Goal: Transaction & Acquisition: Purchase product/service

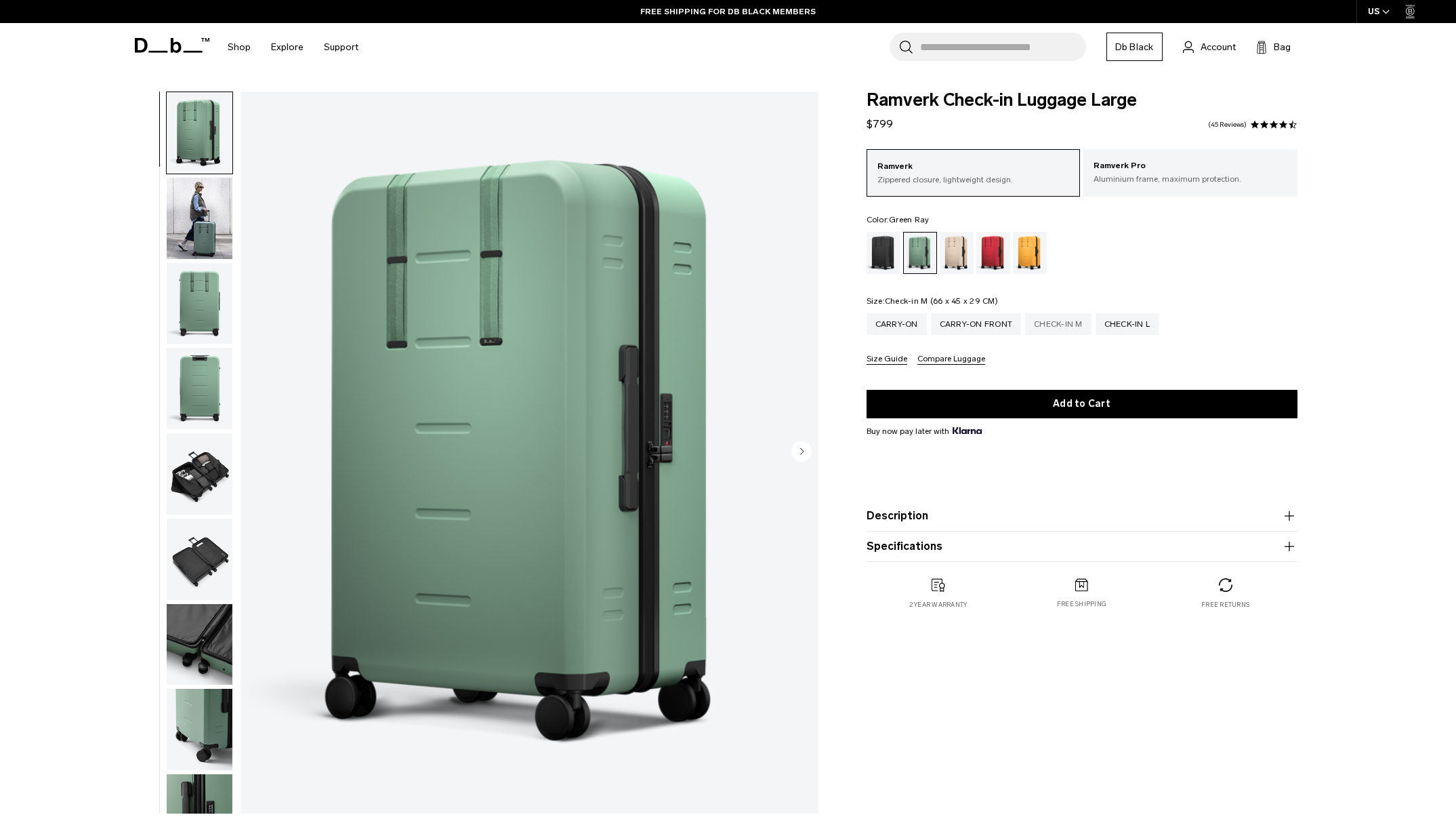
click at [1063, 324] on div "Check-in M" at bounding box center [1059, 324] width 66 height 21
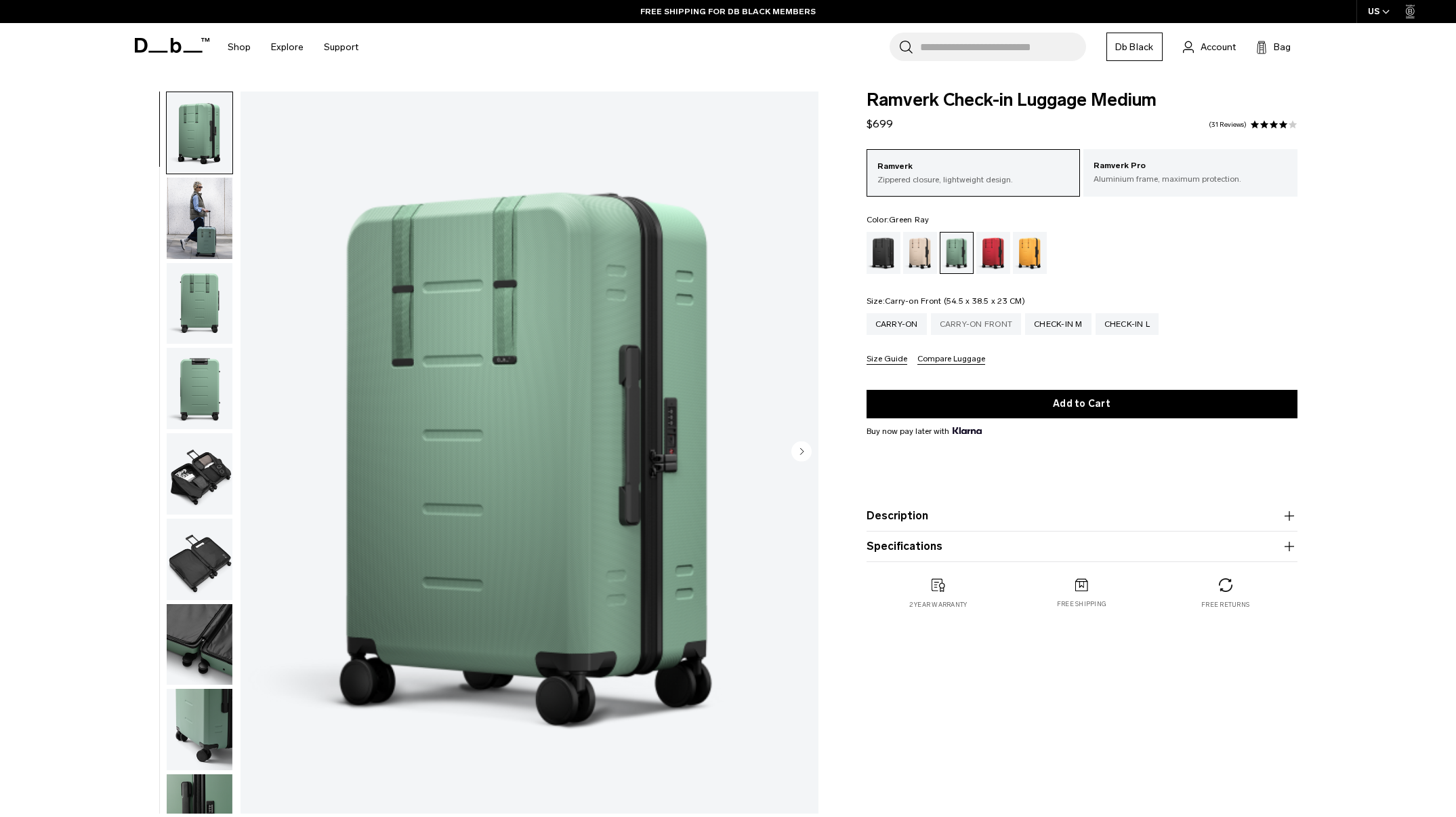
click at [961, 324] on div "Carry-on Front" at bounding box center [977, 324] width 91 height 21
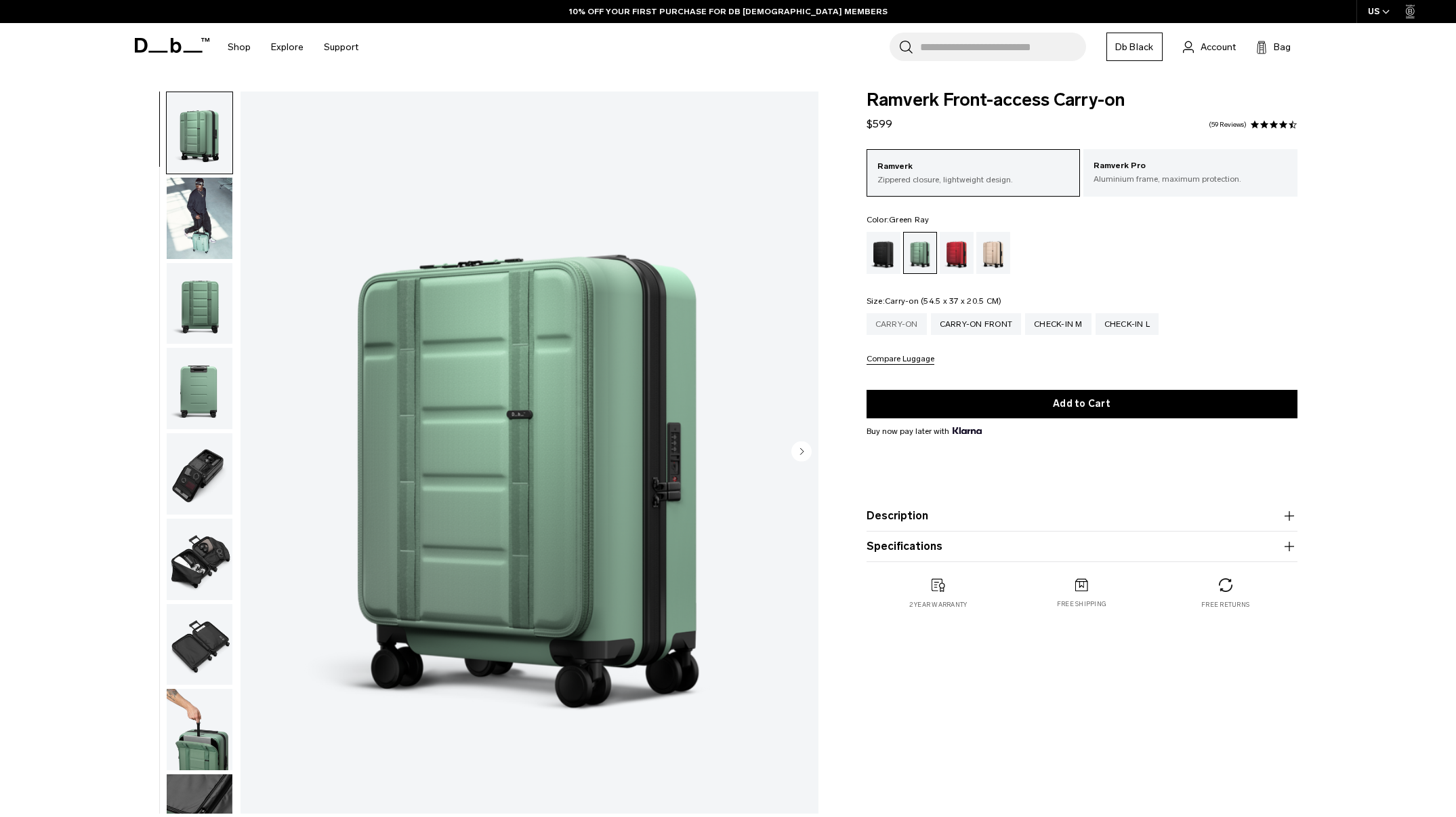
click at [908, 324] on div "Carry-on" at bounding box center [897, 324] width 60 height 21
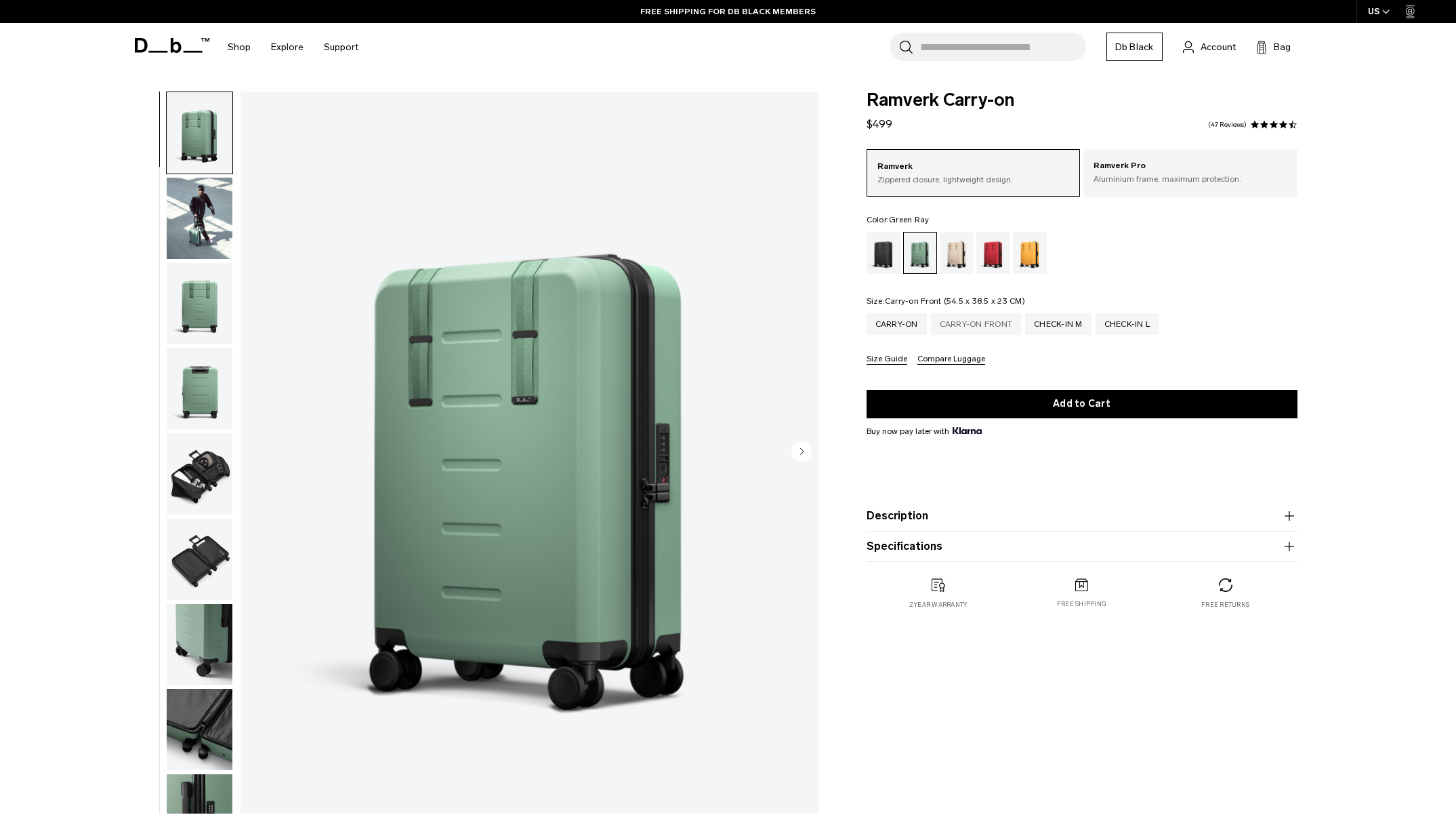
click at [988, 324] on div "Carry-on Front" at bounding box center [977, 324] width 91 height 21
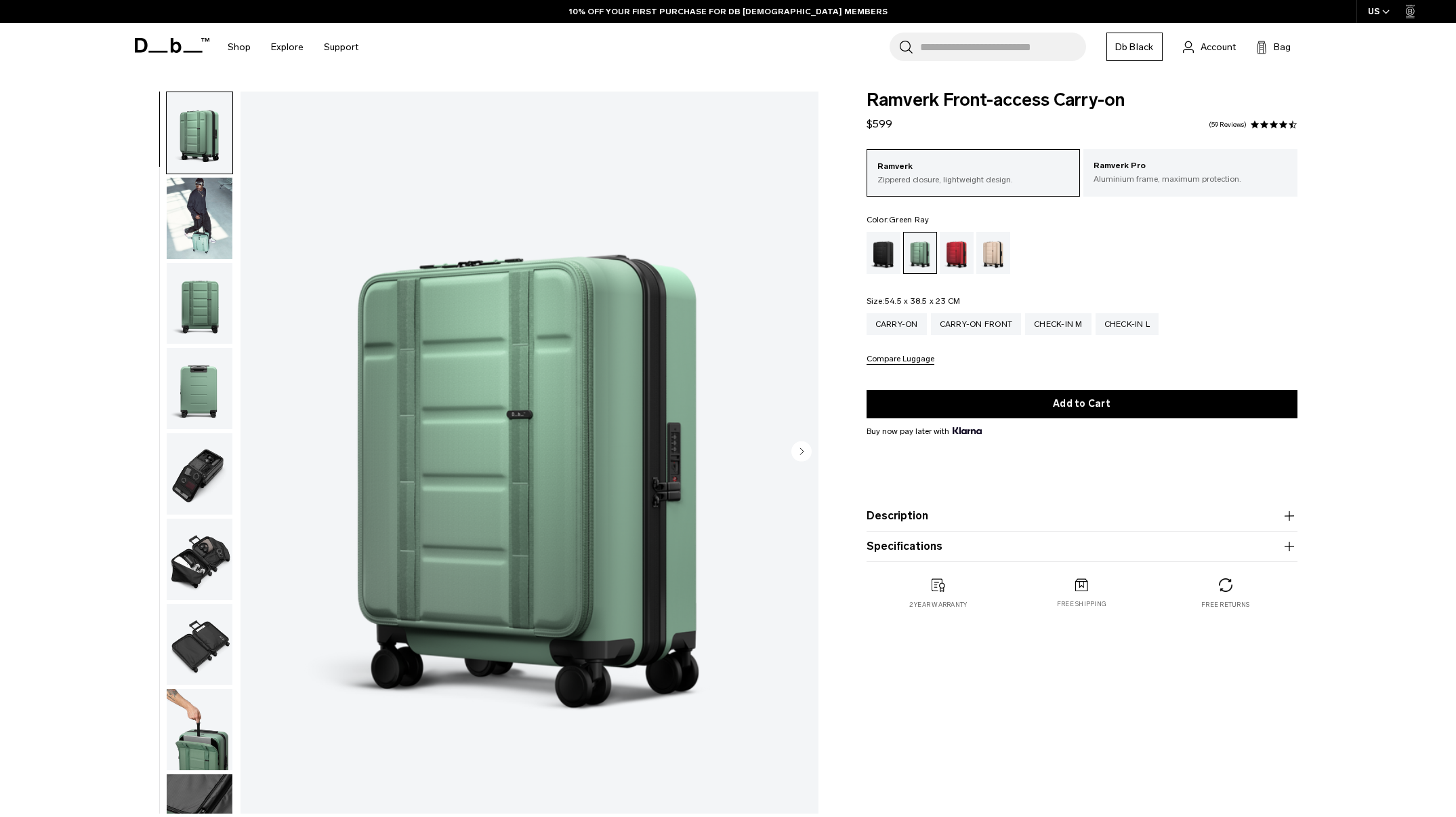
click at [802, 446] on circle "Next slide" at bounding box center [801, 451] width 20 height 20
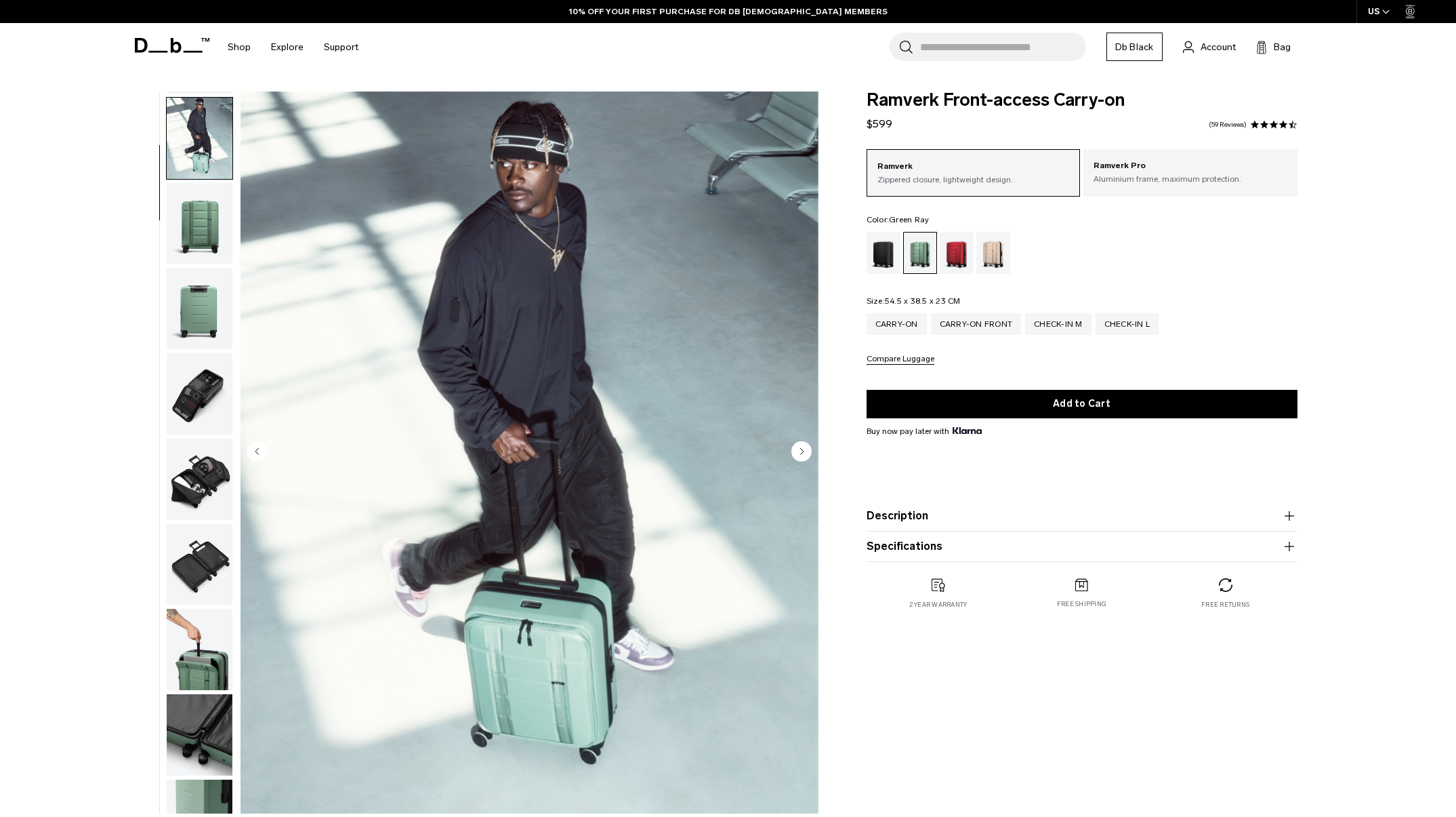
scroll to position [86, 0]
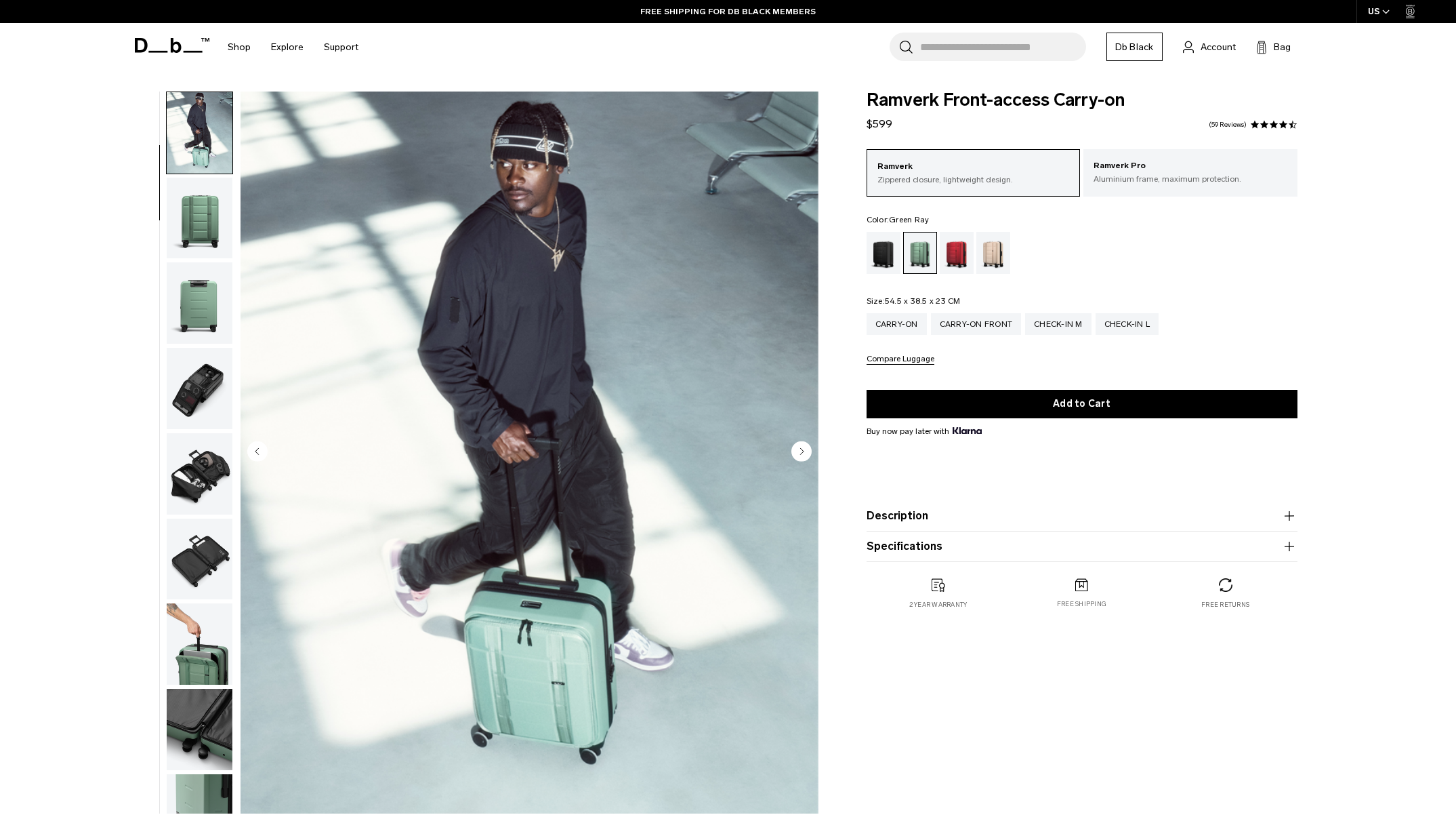
click at [801, 451] on icon "Next slide" at bounding box center [801, 451] width 3 height 6
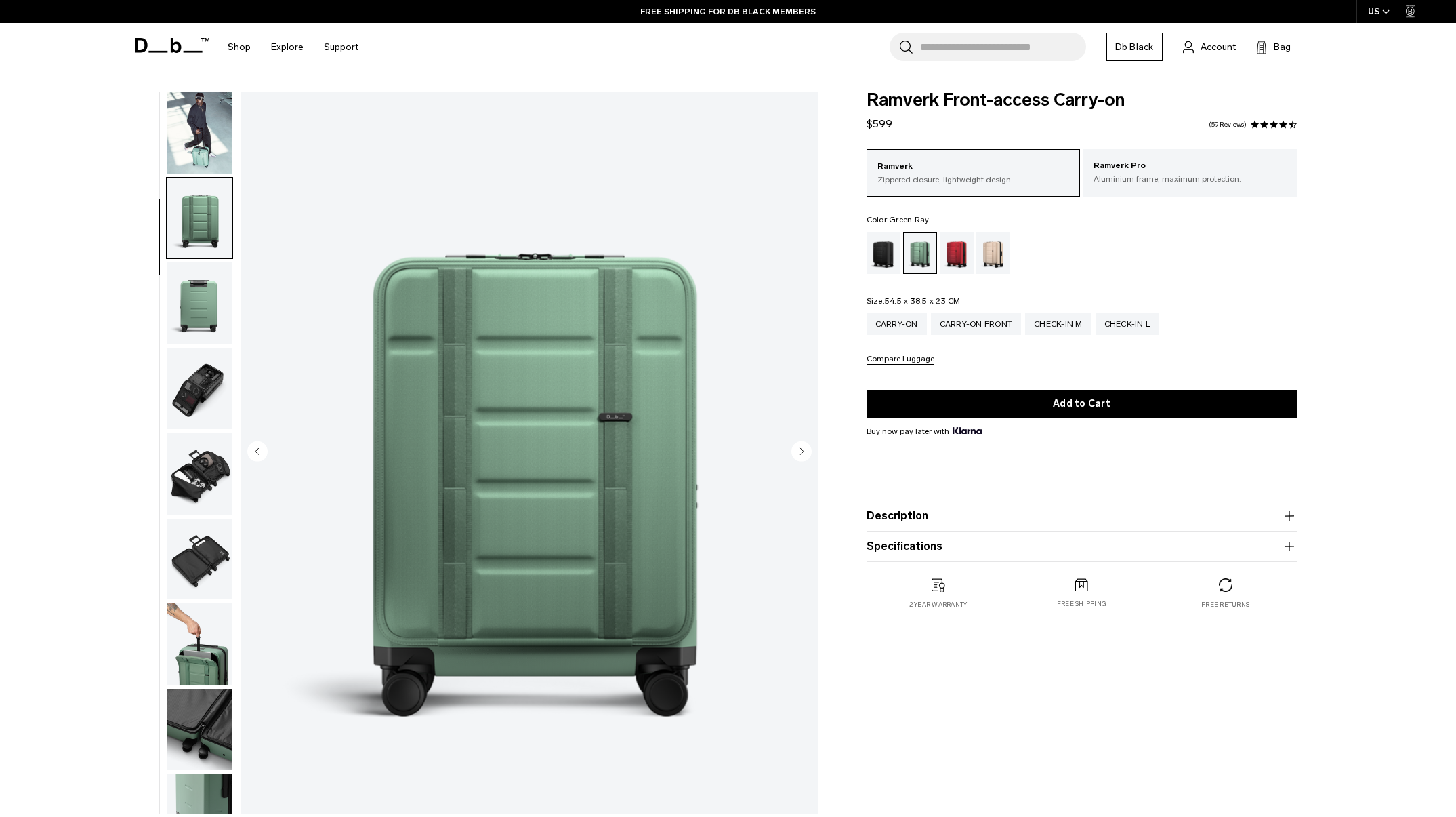
scroll to position [171, 0]
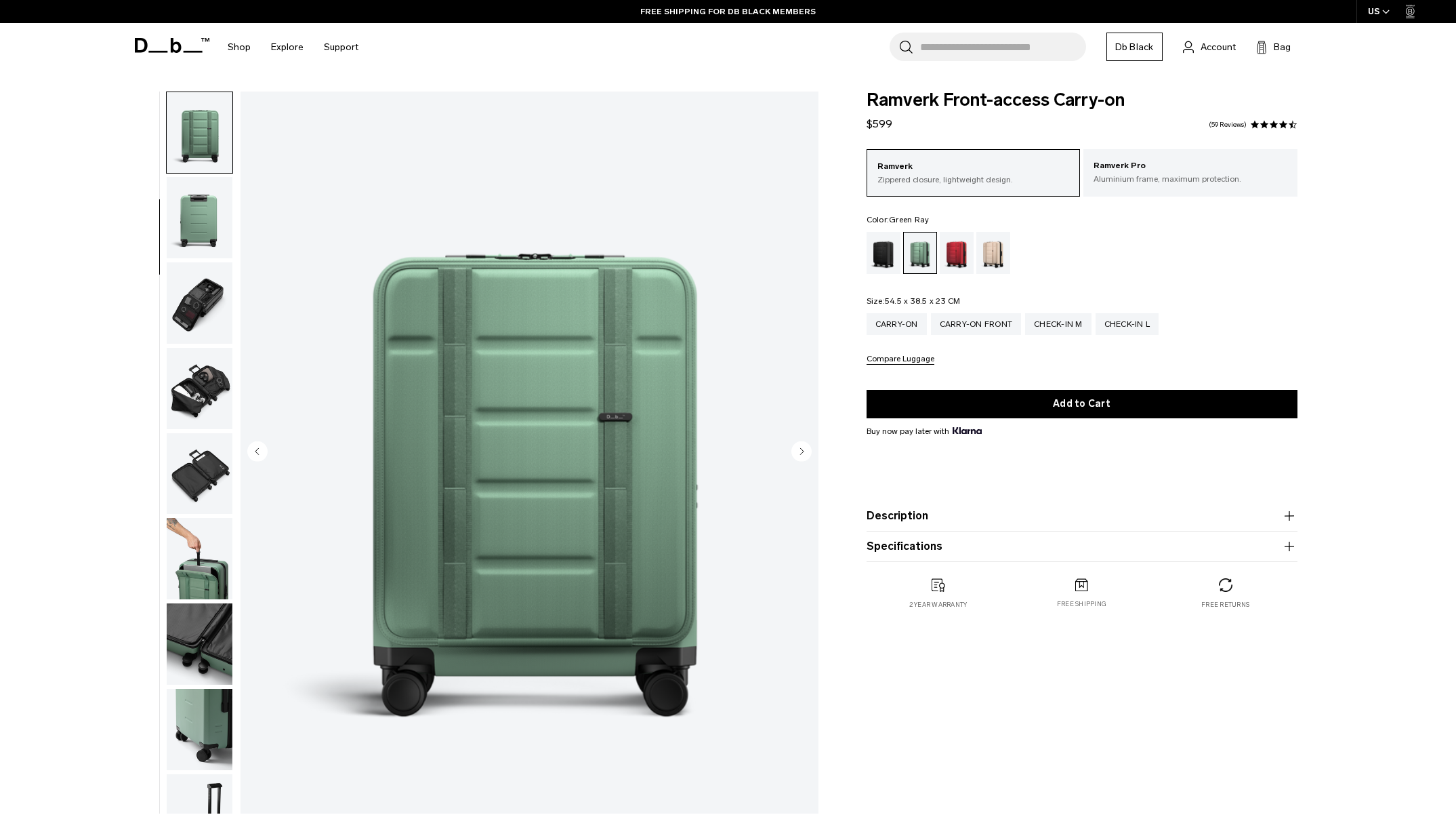
click at [801, 451] on icon "Next slide" at bounding box center [801, 451] width 3 height 6
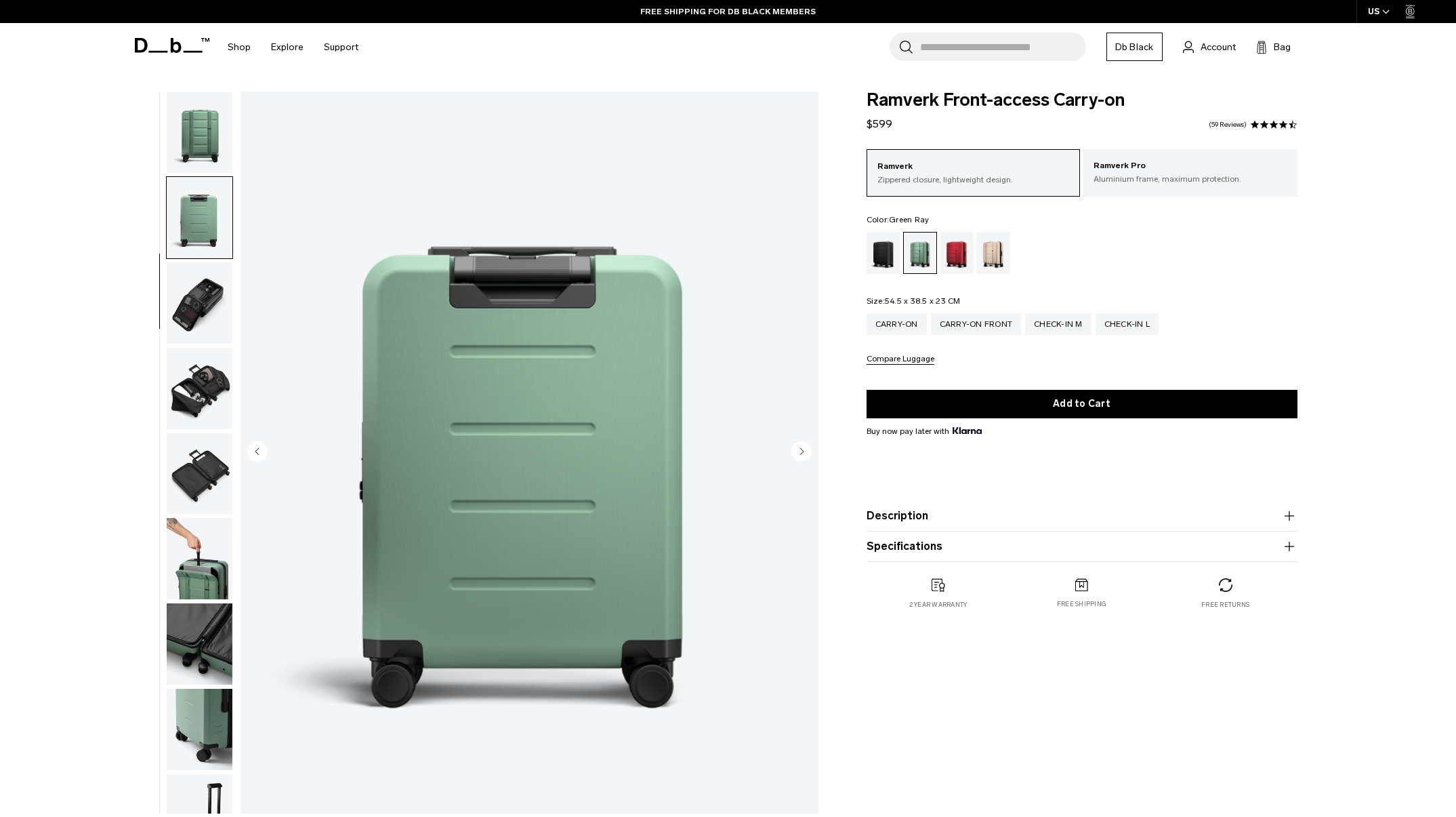
scroll to position [255, 0]
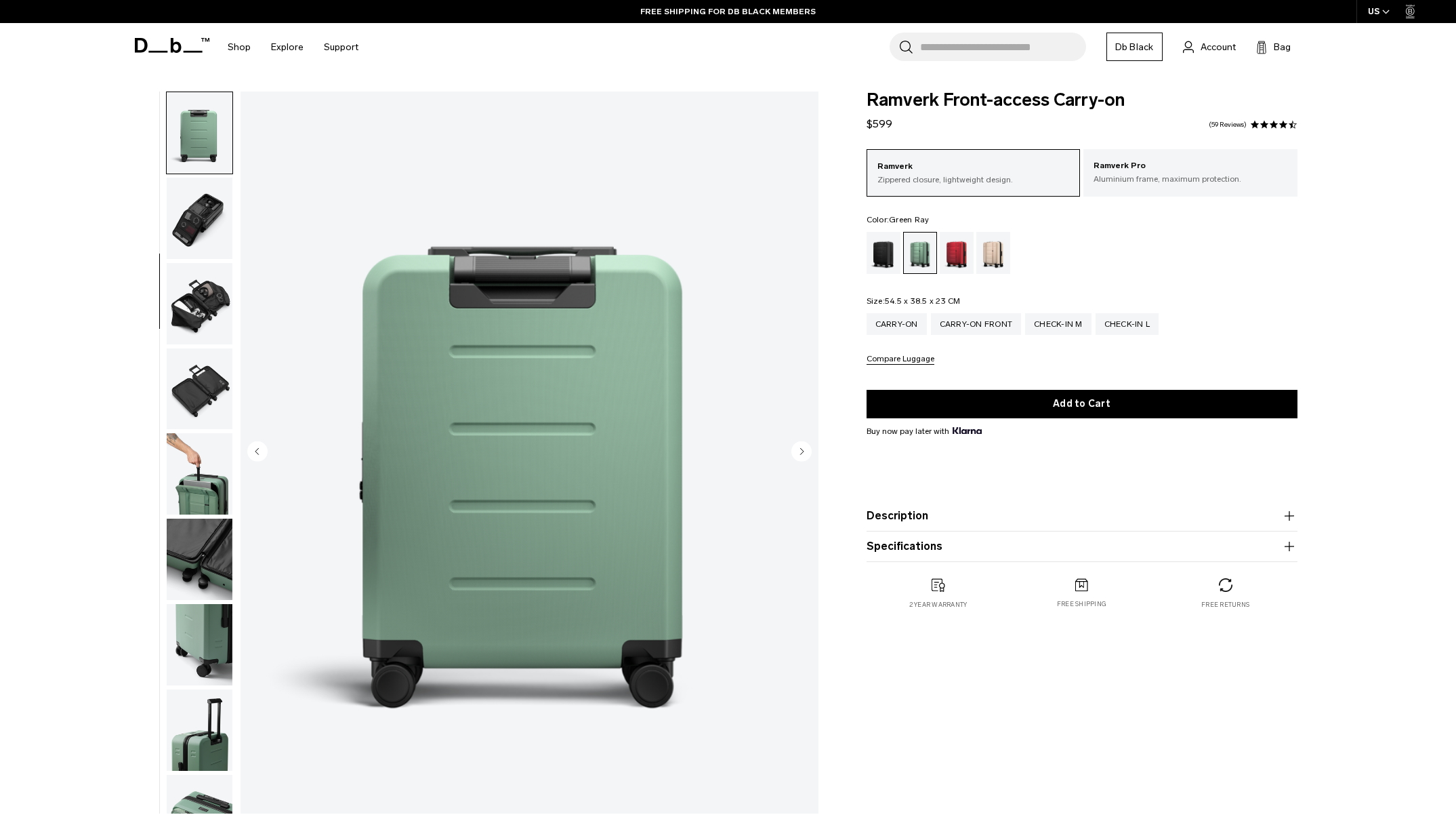
click at [801, 451] on icon "Next slide" at bounding box center [801, 451] width 3 height 6
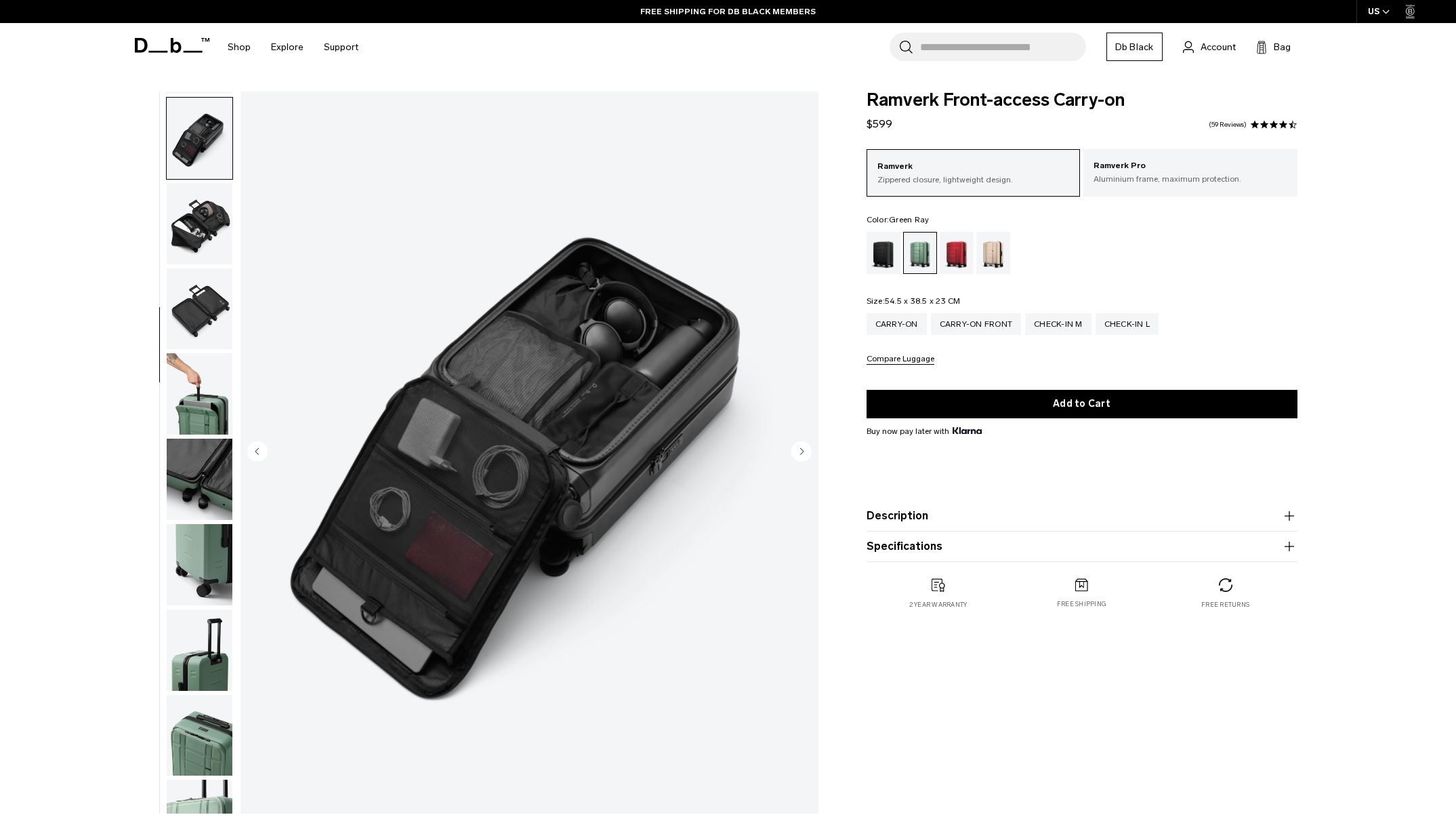
scroll to position [341, 0]
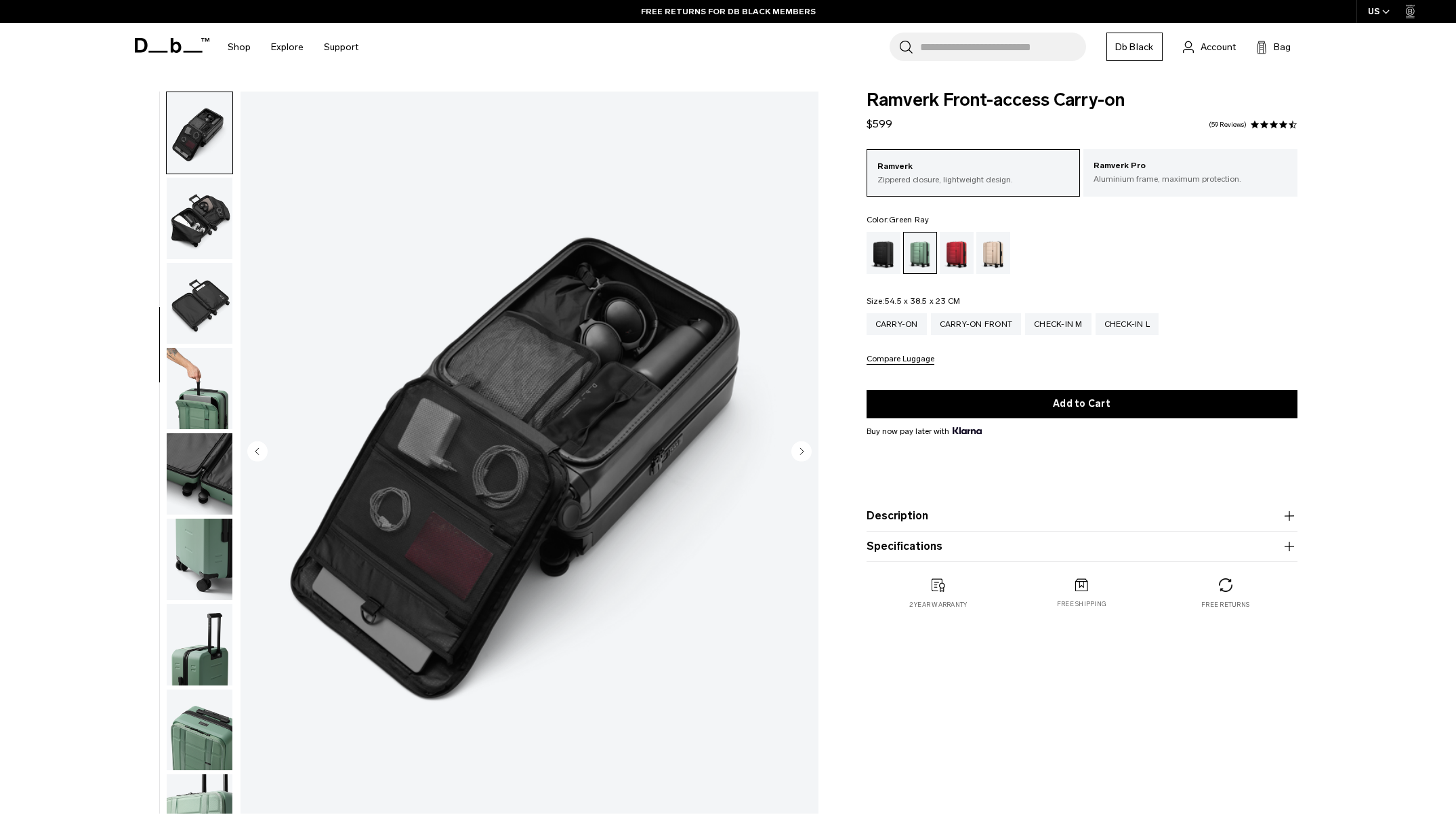
click at [801, 451] on icon "Next slide" at bounding box center [801, 451] width 3 height 6
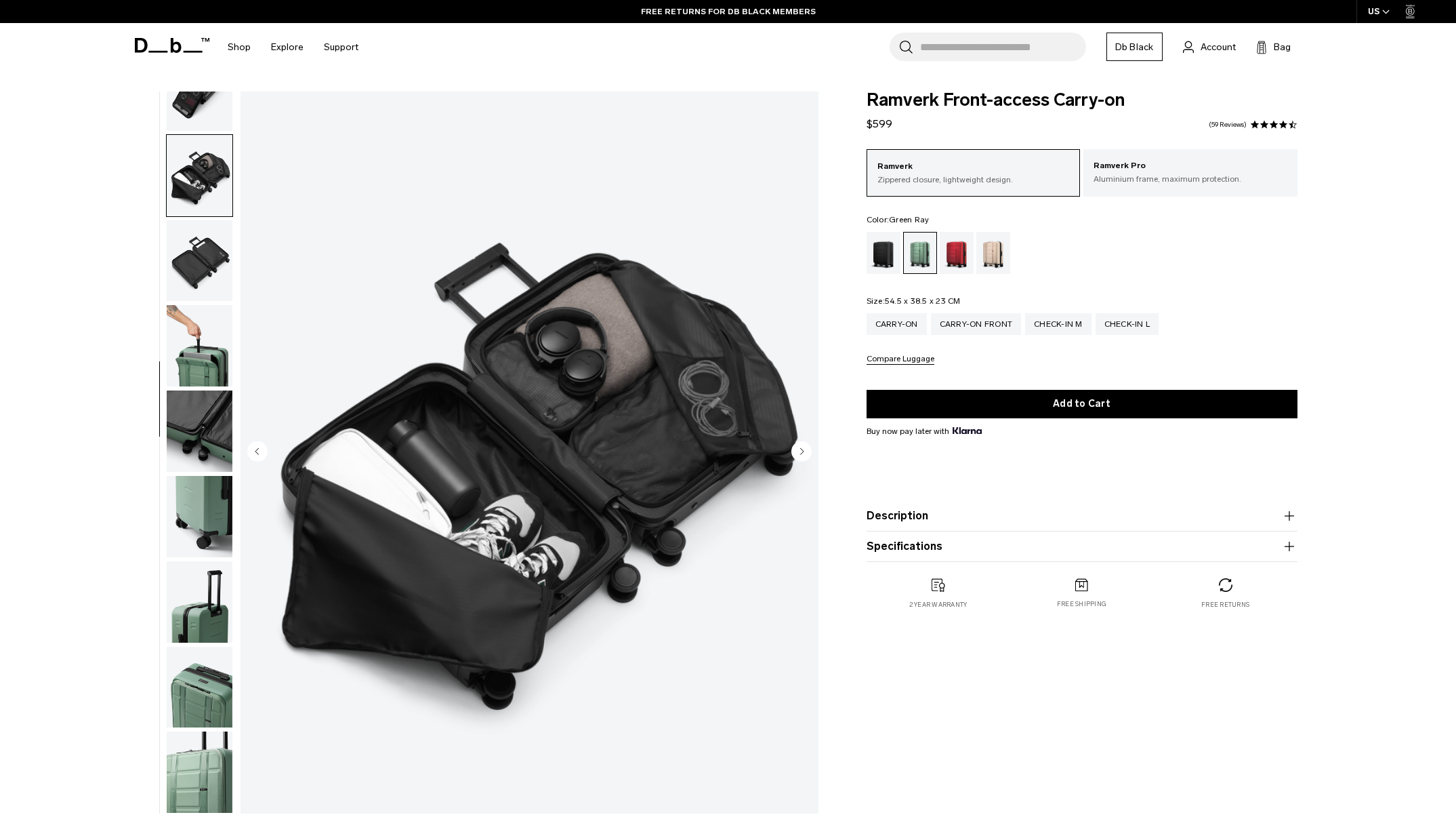
click at [801, 451] on icon "Next slide" at bounding box center [801, 451] width 3 height 6
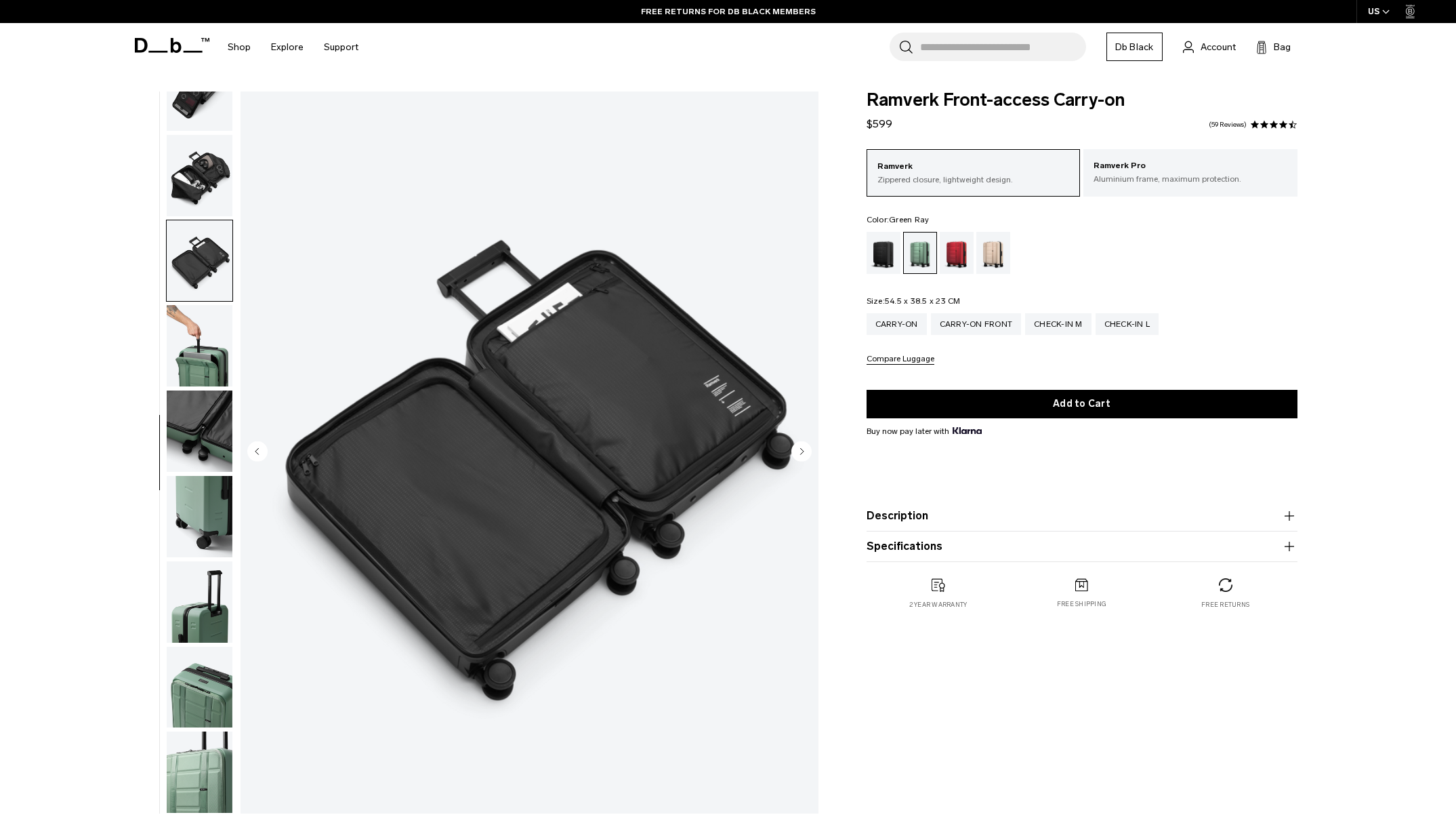
click at [801, 451] on icon "Next slide" at bounding box center [801, 451] width 3 height 6
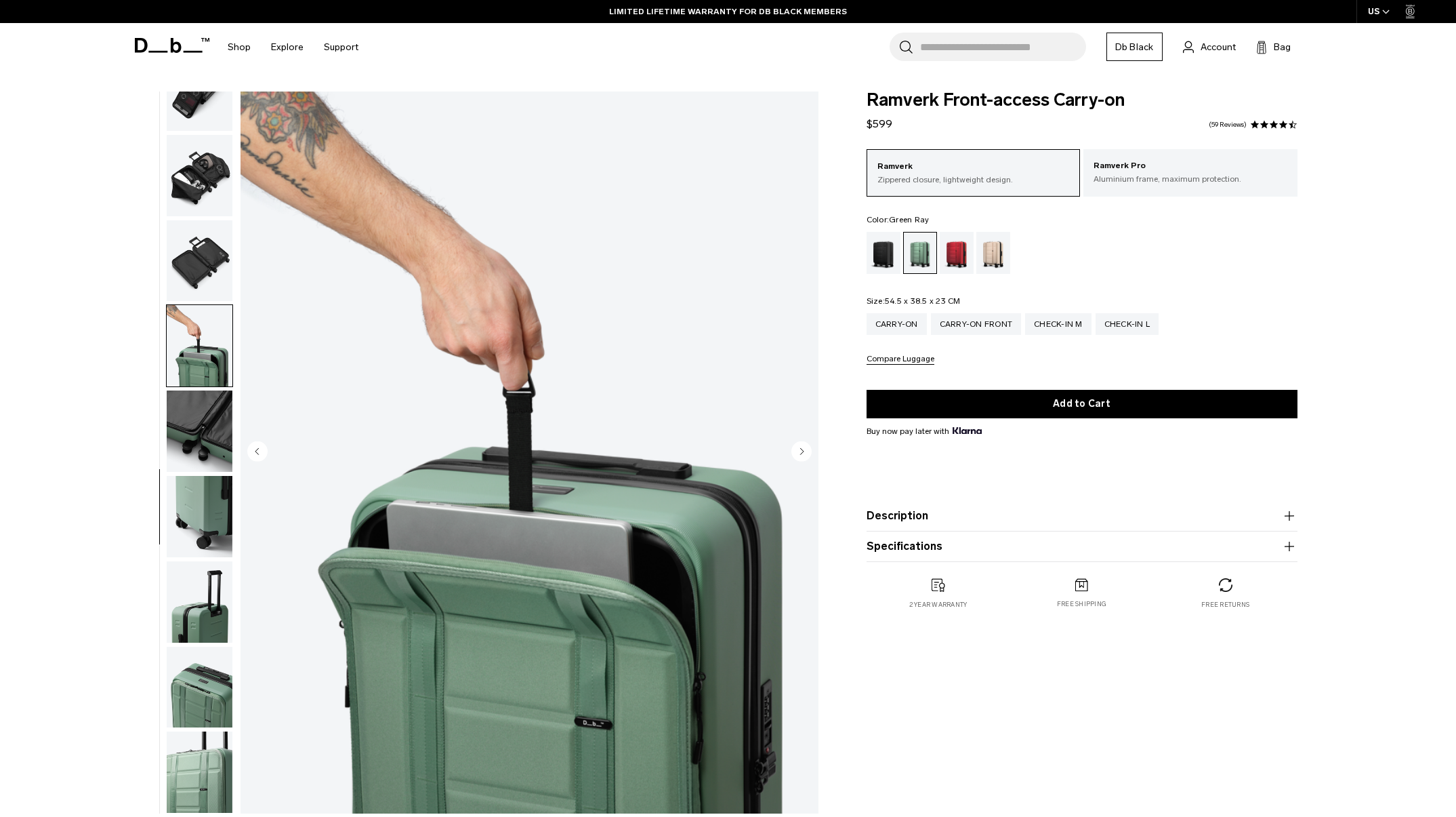
click at [801, 451] on icon "Next slide" at bounding box center [801, 451] width 3 height 6
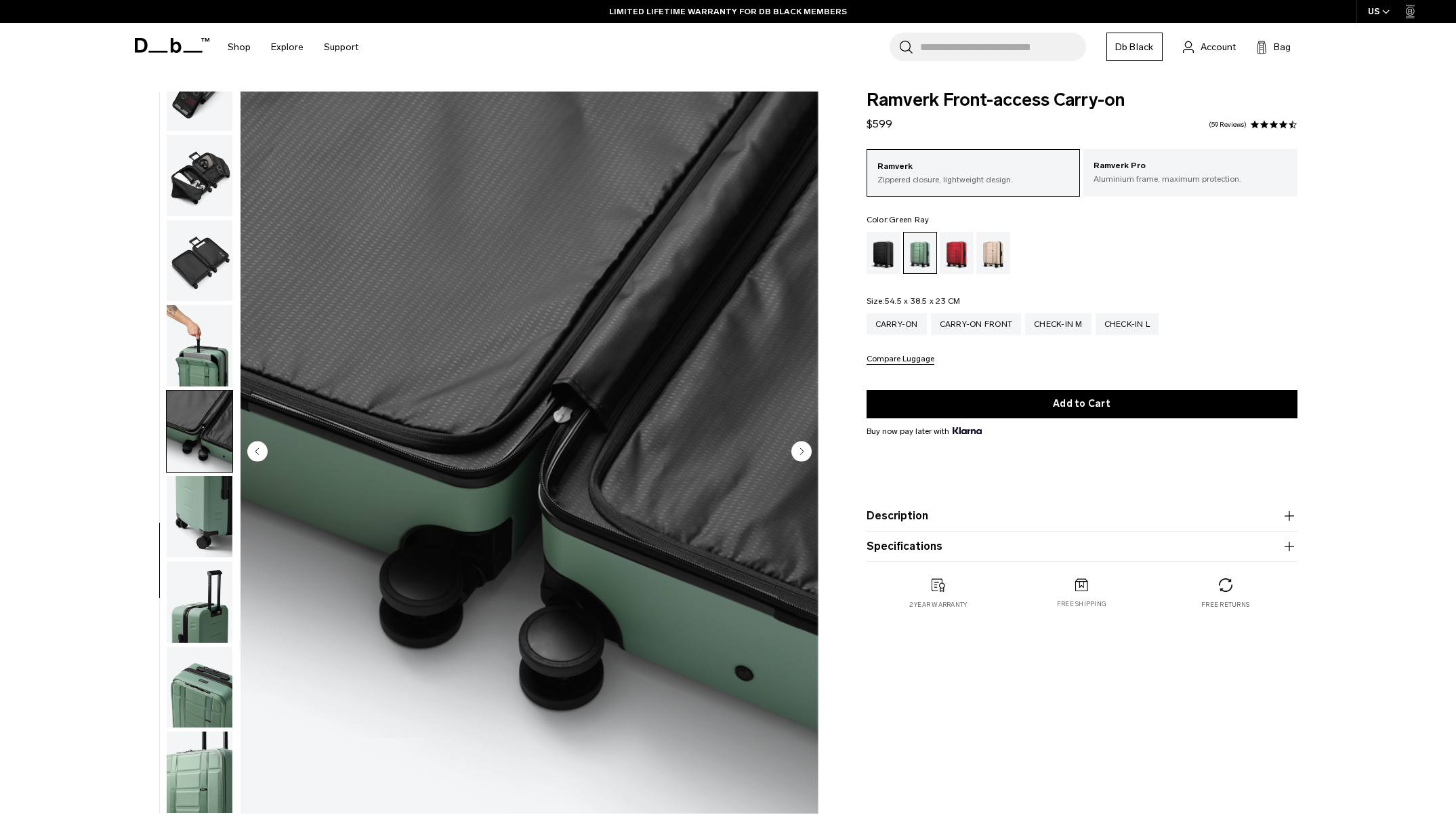
click at [801, 451] on icon "Next slide" at bounding box center [801, 451] width 3 height 6
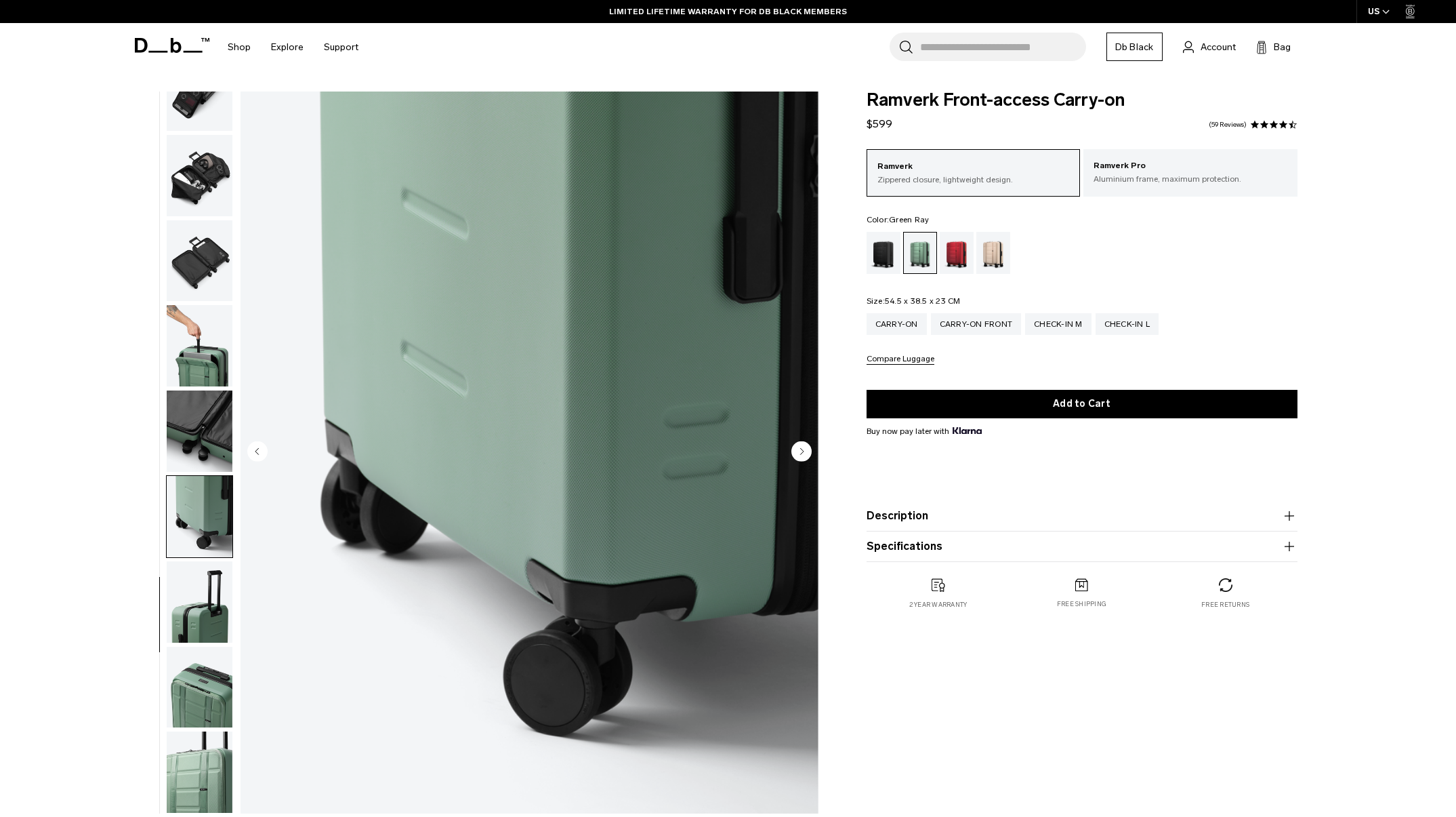
click at [801, 451] on icon "Next slide" at bounding box center [801, 451] width 3 height 6
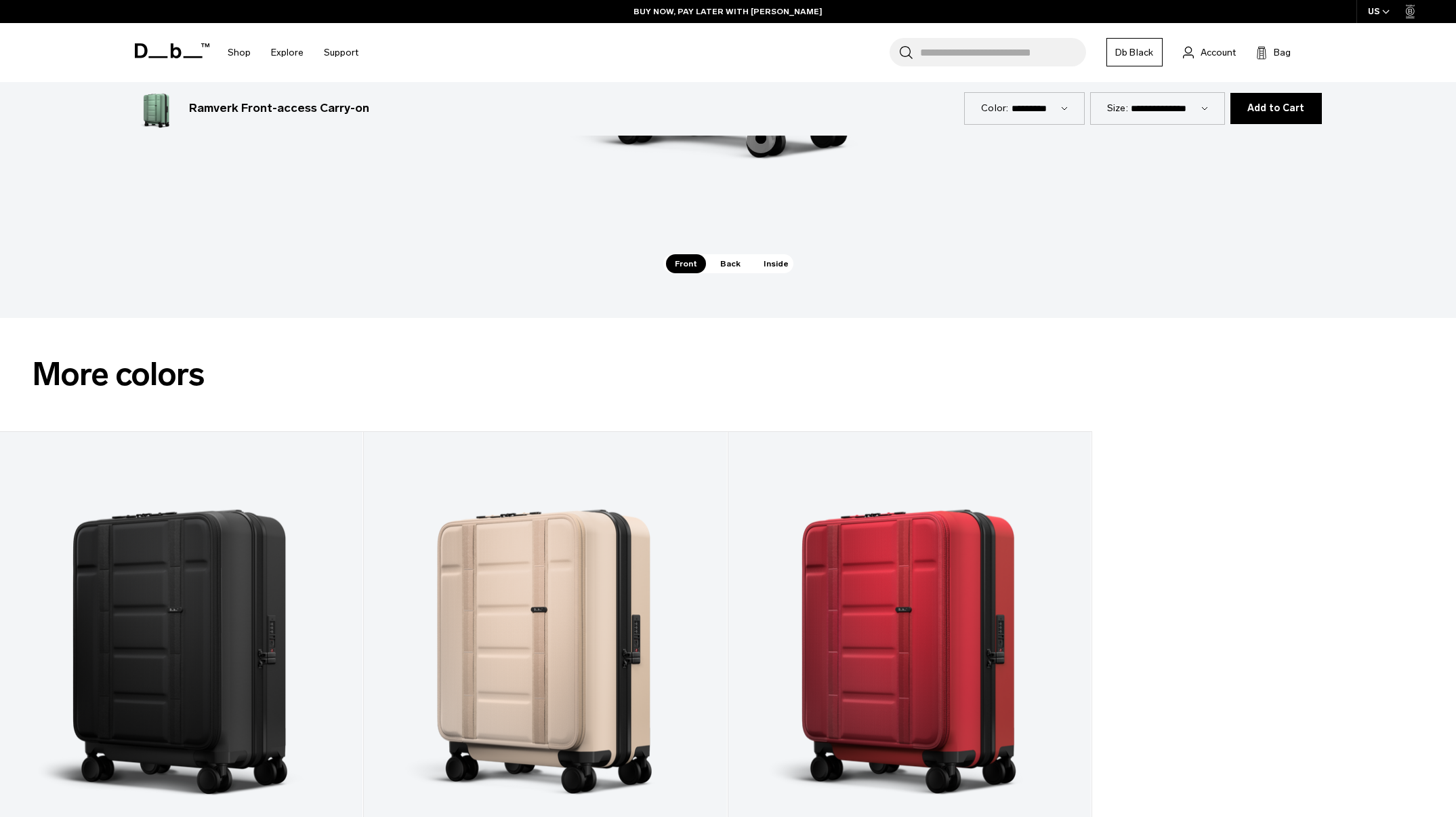
scroll to position [2160, 0]
